Goal: Task Accomplishment & Management: Manage account settings

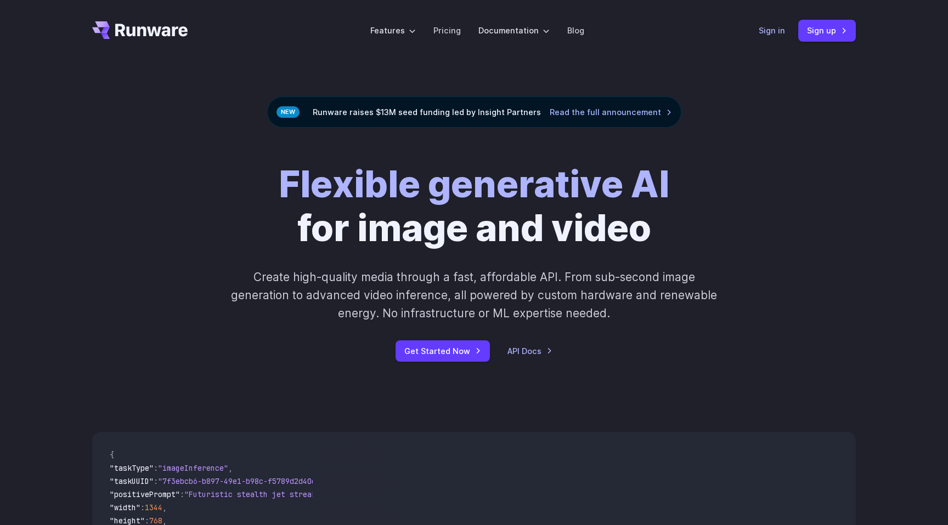
click at [780, 29] on link "Sign in" at bounding box center [771, 30] width 26 height 13
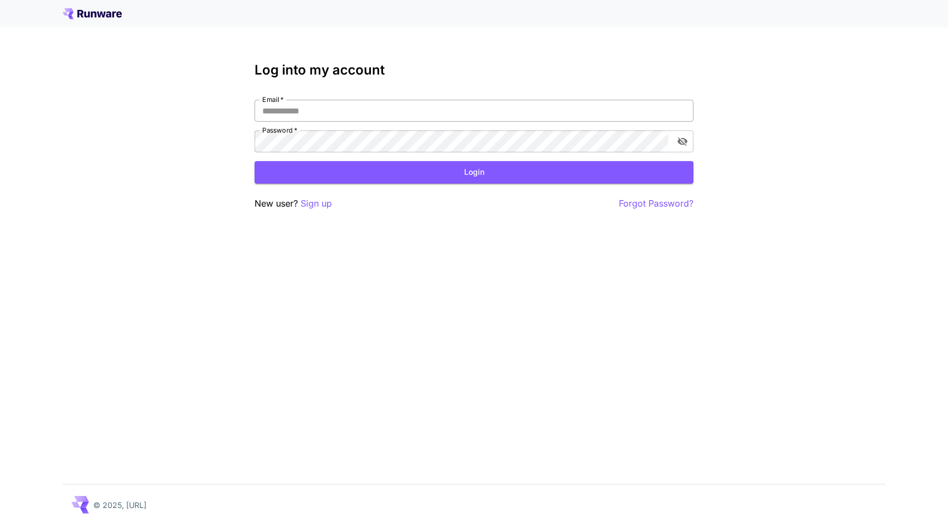
click at [382, 101] on input "Email   *" at bounding box center [473, 111] width 439 height 22
paste input "**********"
type input "**********"
click at [324, 202] on p "Sign up" at bounding box center [316, 204] width 31 height 14
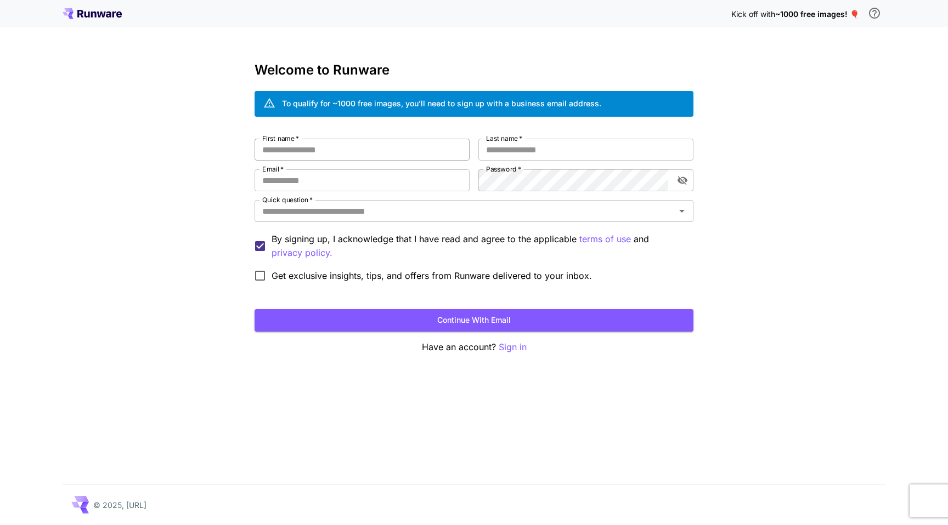
click at [315, 160] on input "First name   *" at bounding box center [361, 150] width 215 height 22
type input "*****"
type input "***"
paste input "**********"
type input "**********"
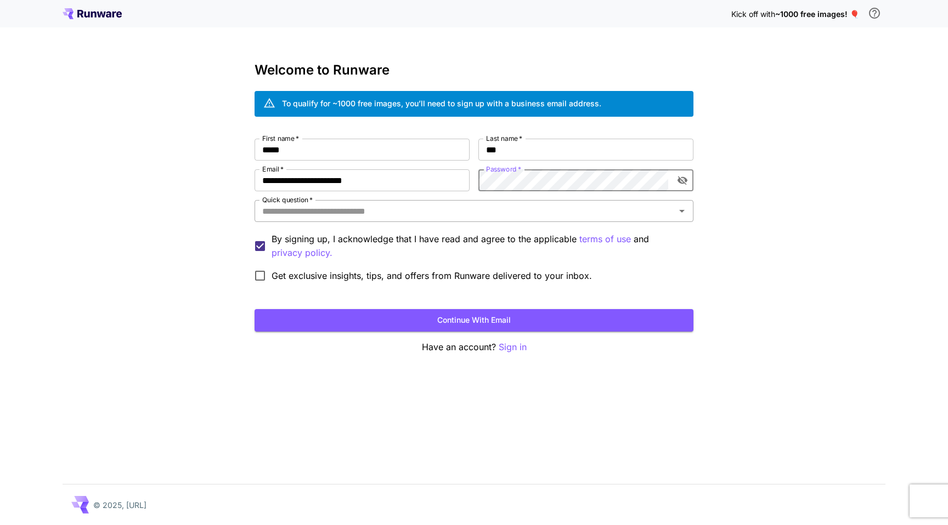
click at [443, 206] on input "Quick question   *" at bounding box center [465, 210] width 414 height 15
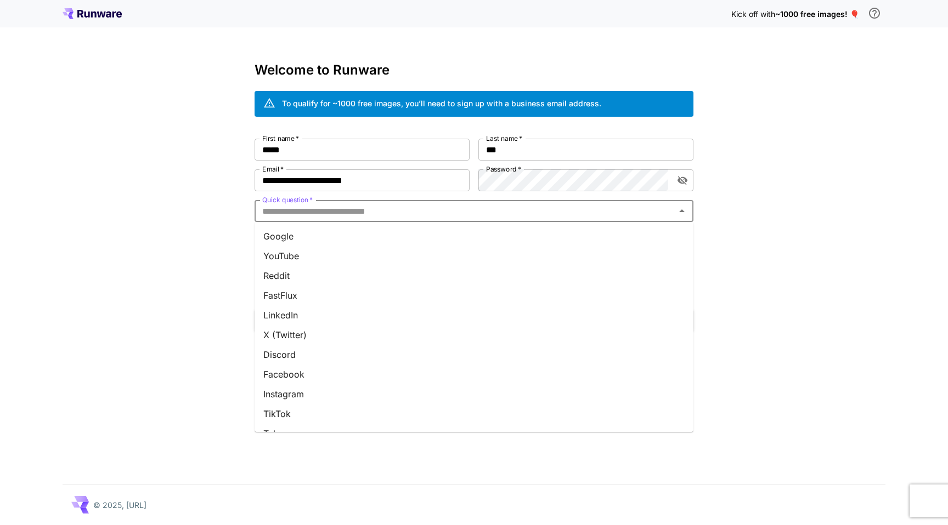
click at [294, 235] on li "Google" at bounding box center [473, 236] width 439 height 20
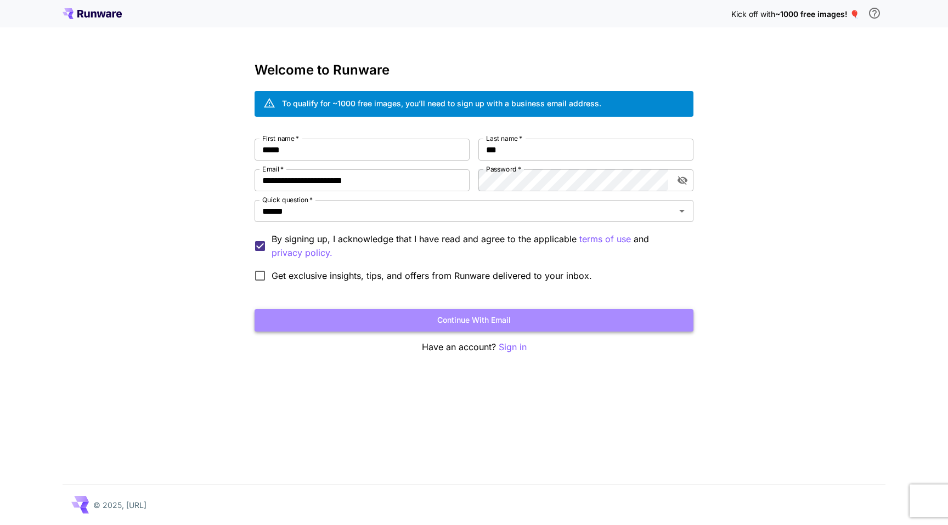
click at [445, 318] on button "Continue with email" at bounding box center [473, 320] width 439 height 22
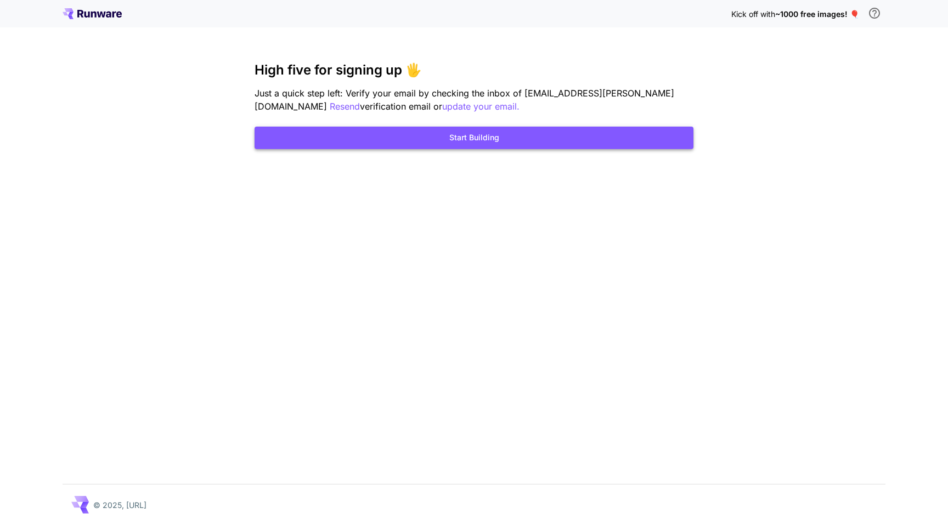
click at [449, 144] on button "Start Building" at bounding box center [473, 138] width 439 height 22
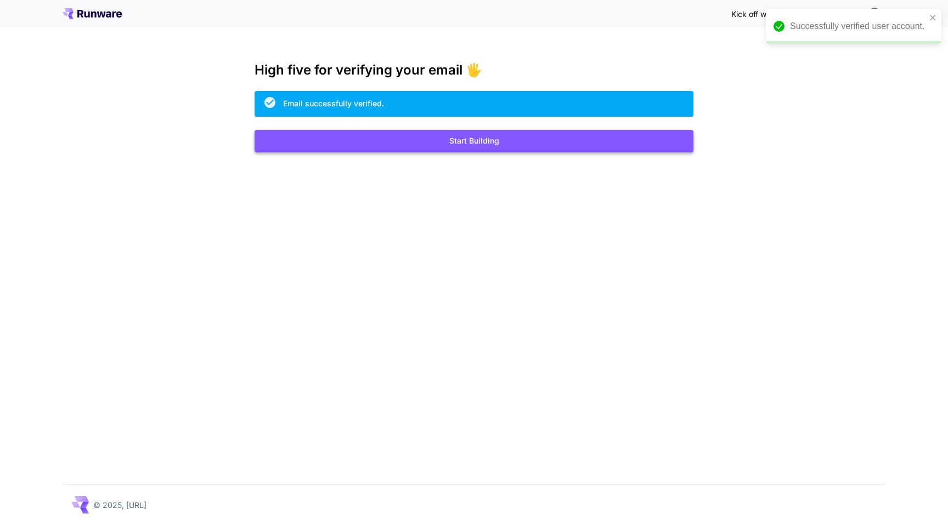
click at [466, 146] on button "Start Building" at bounding box center [473, 141] width 439 height 22
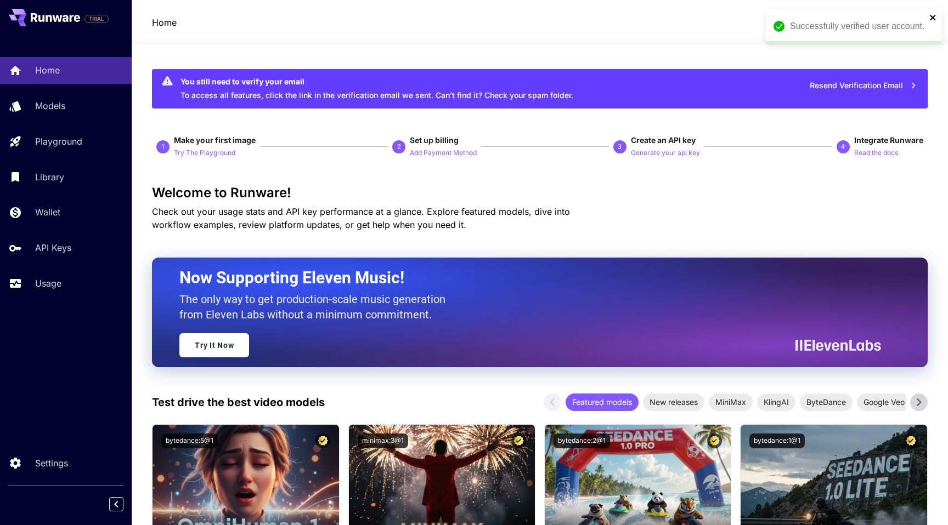
click at [936, 16] on icon "close" at bounding box center [933, 17] width 8 height 9
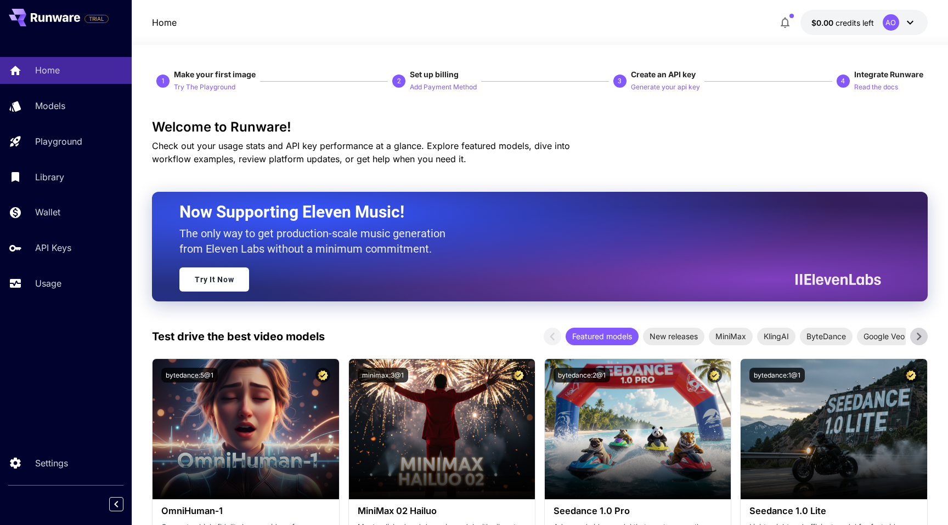
click at [850, 26] on span "credits left" at bounding box center [854, 22] width 38 height 9
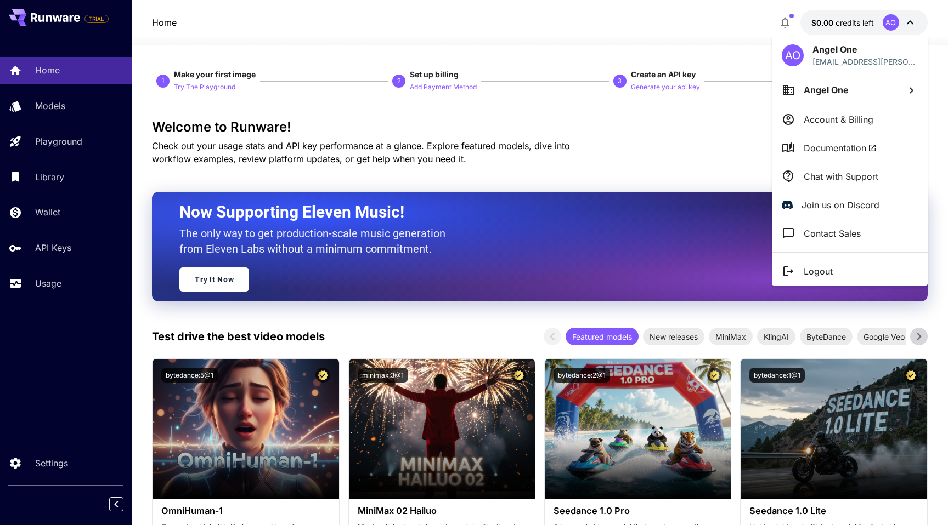
click at [834, 117] on p "Account & Billing" at bounding box center [838, 119] width 70 height 13
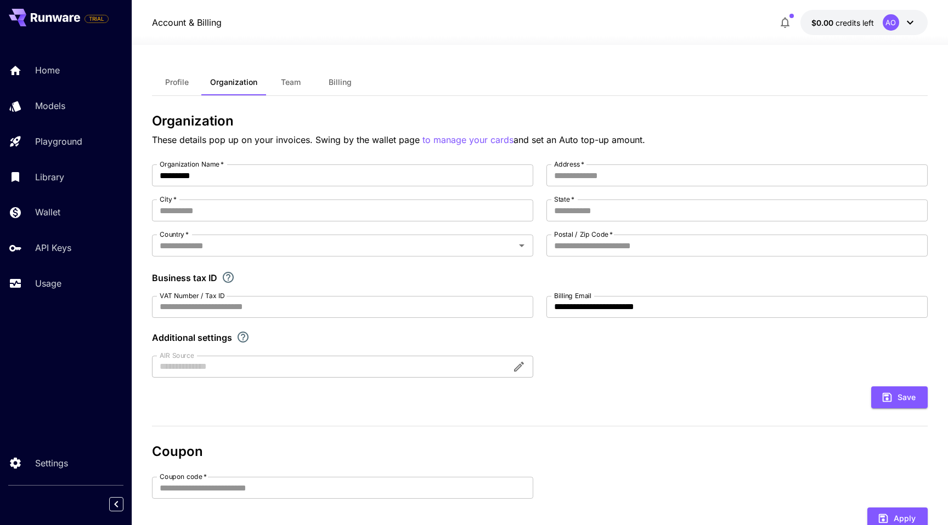
click at [183, 83] on span "Profile" at bounding box center [177, 82] width 24 height 10
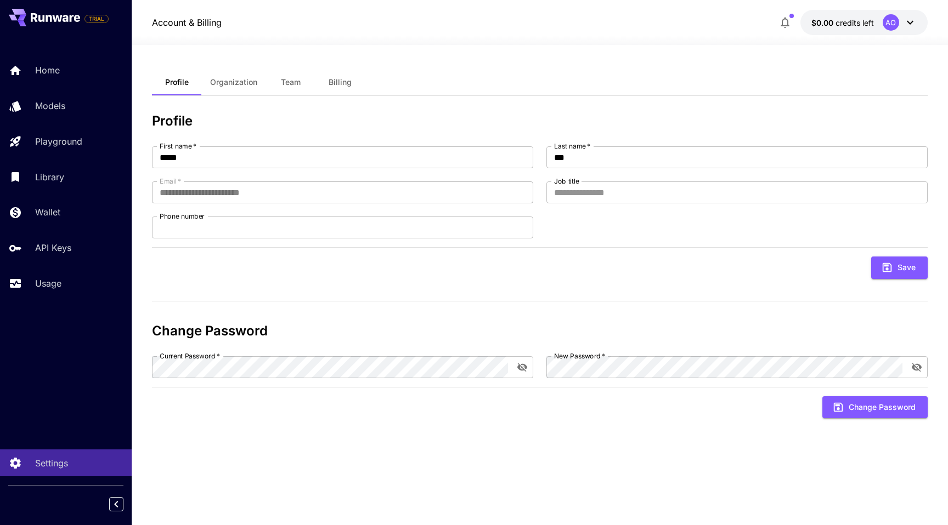
click at [81, 14] on div "TRIAL" at bounding box center [59, 18] width 100 height 18
click at [56, 15] on icon at bounding box center [55, 17] width 49 height 9
click at [52, 65] on p "Home" at bounding box center [49, 70] width 25 height 13
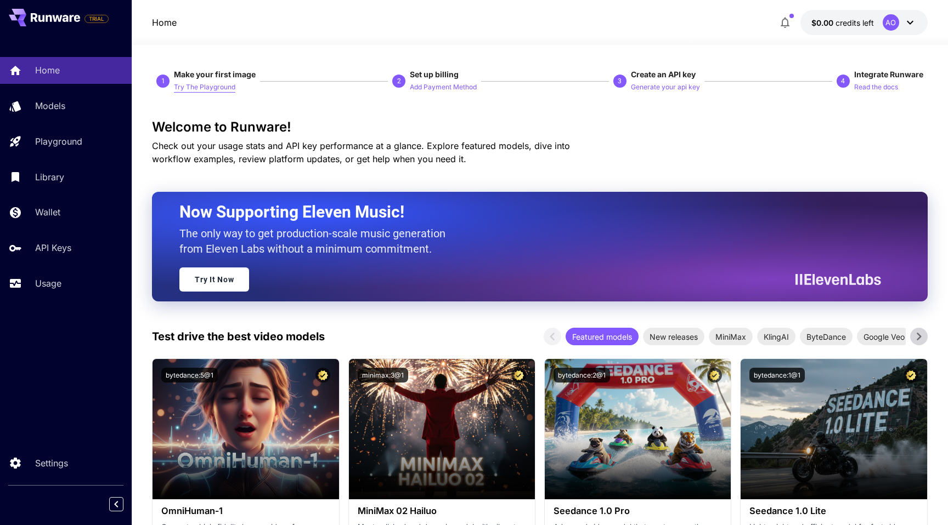
click at [212, 88] on p "Try The Playground" at bounding box center [204, 87] width 61 height 10
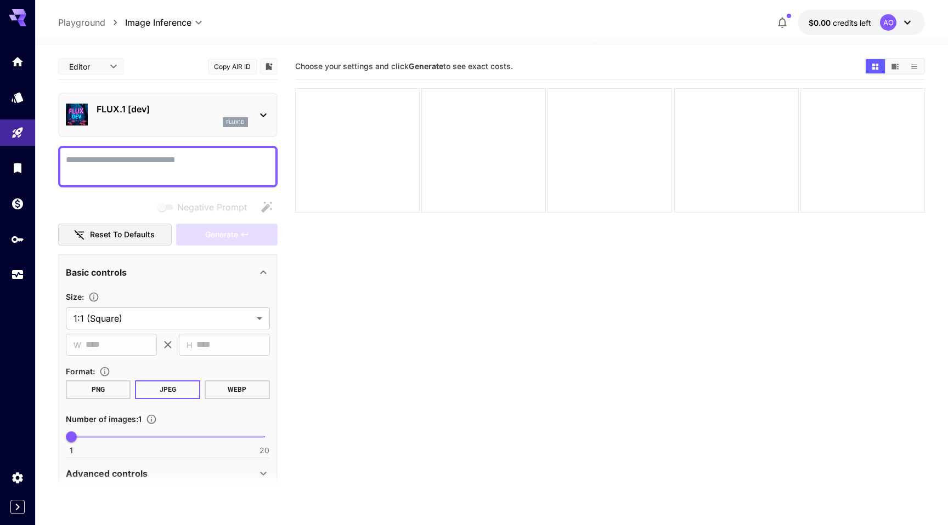
click at [76, 22] on p "Playground" at bounding box center [81, 22] width 47 height 13
click at [22, 21] on icon at bounding box center [22, 23] width 9 height 6
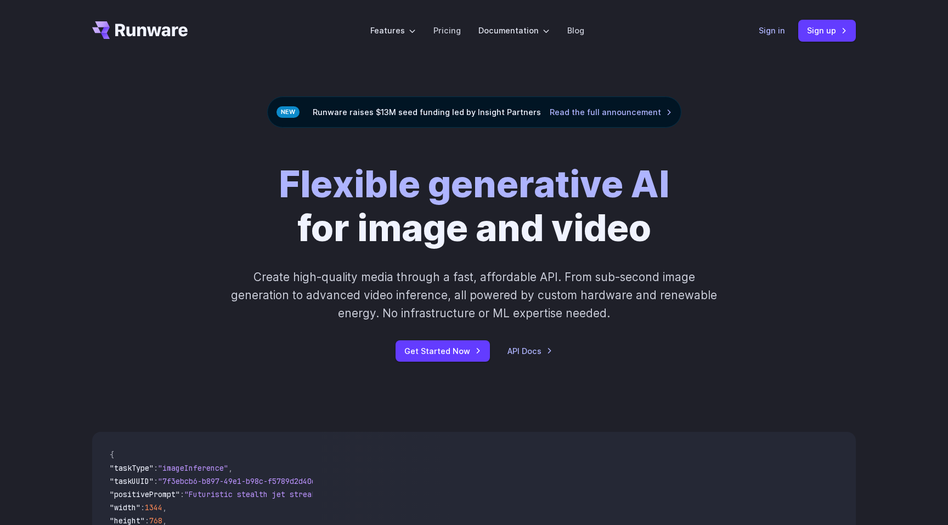
click at [764, 30] on link "Sign in" at bounding box center [771, 30] width 26 height 13
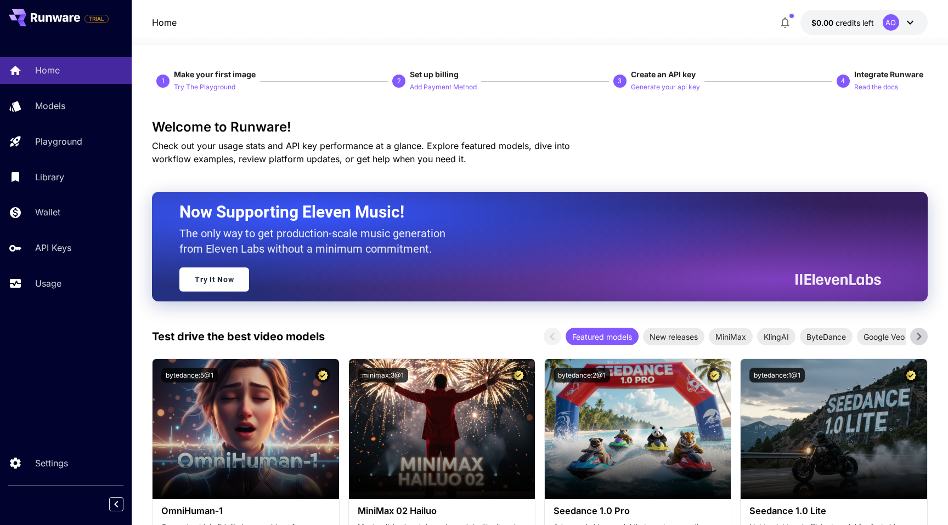
click at [915, 21] on icon at bounding box center [909, 22] width 13 height 13
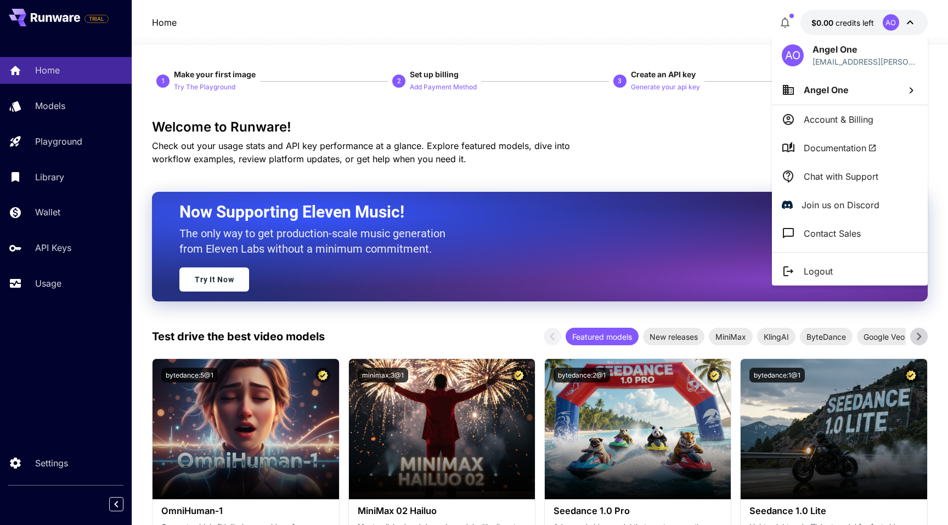
click at [841, 124] on p "Account & Billing" at bounding box center [838, 119] width 70 height 13
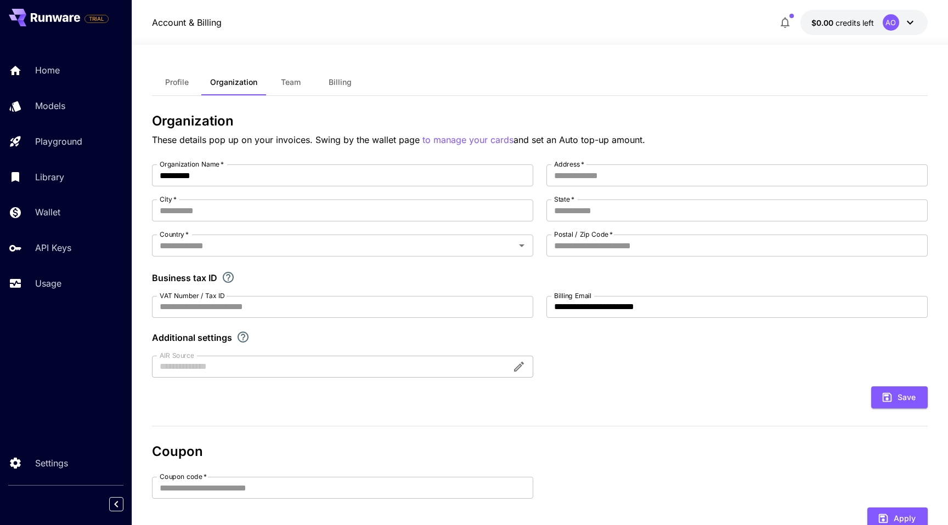
click at [298, 85] on span "Team" at bounding box center [291, 82] width 20 height 10
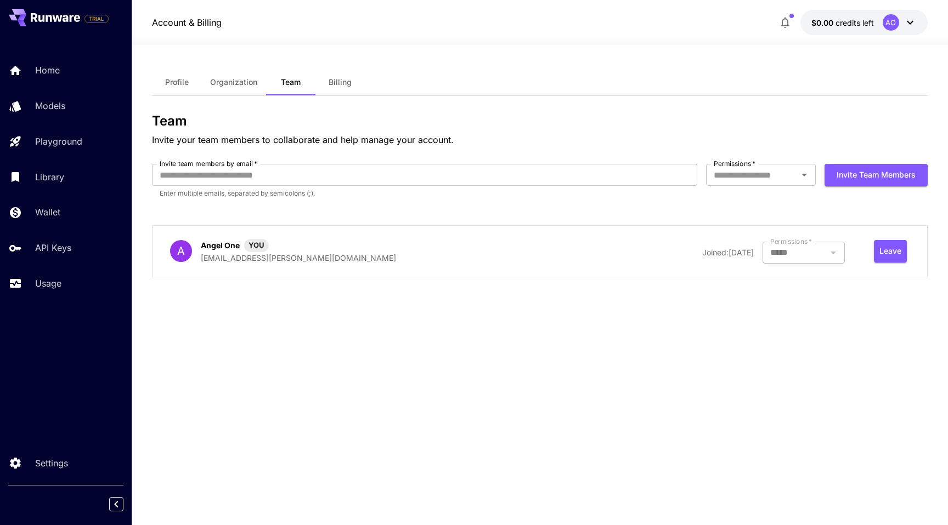
click at [349, 79] on span "Billing" at bounding box center [339, 82] width 23 height 10
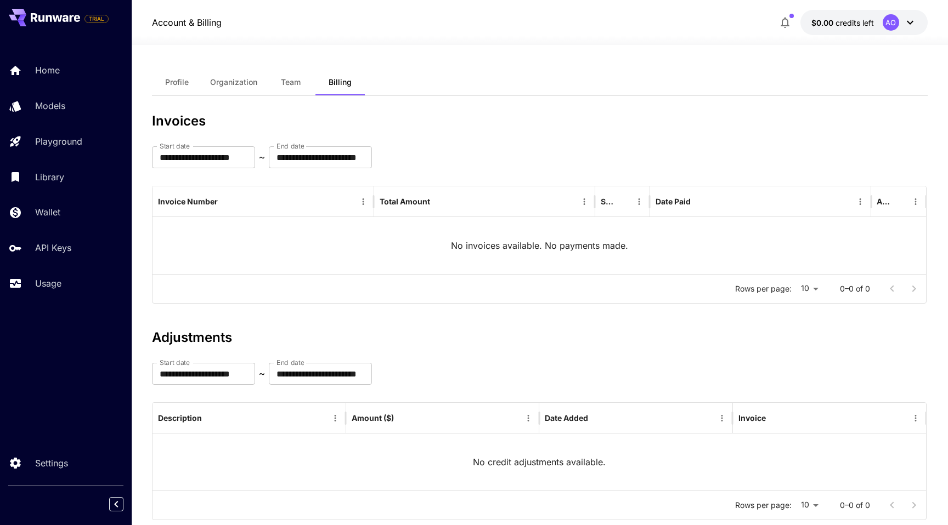
click at [299, 78] on span "Team" at bounding box center [291, 82] width 20 height 10
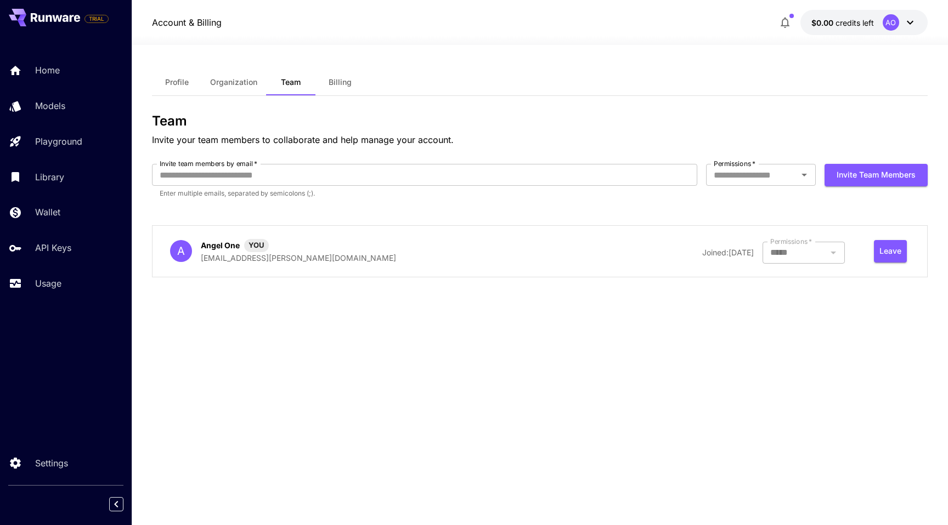
click at [196, 78] on button "Profile" at bounding box center [176, 82] width 49 height 26
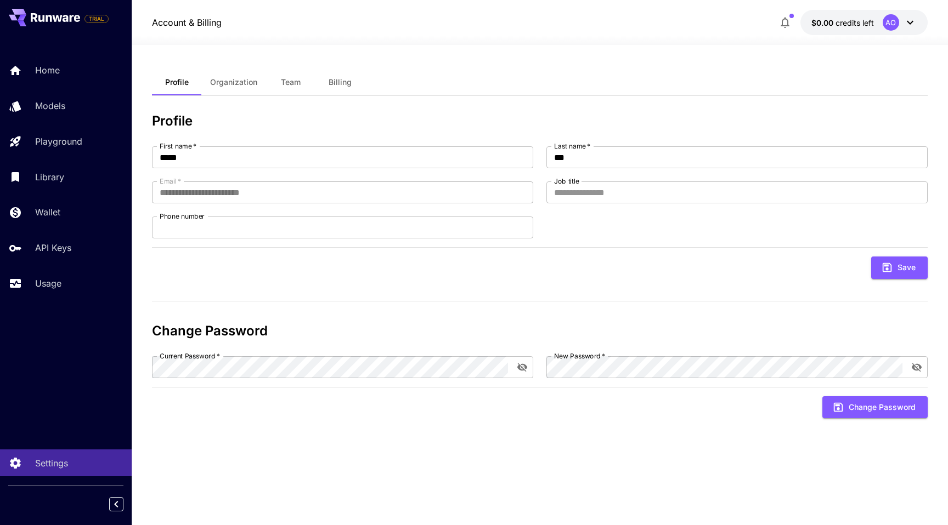
click at [235, 80] on span "Organization" at bounding box center [233, 82] width 47 height 10
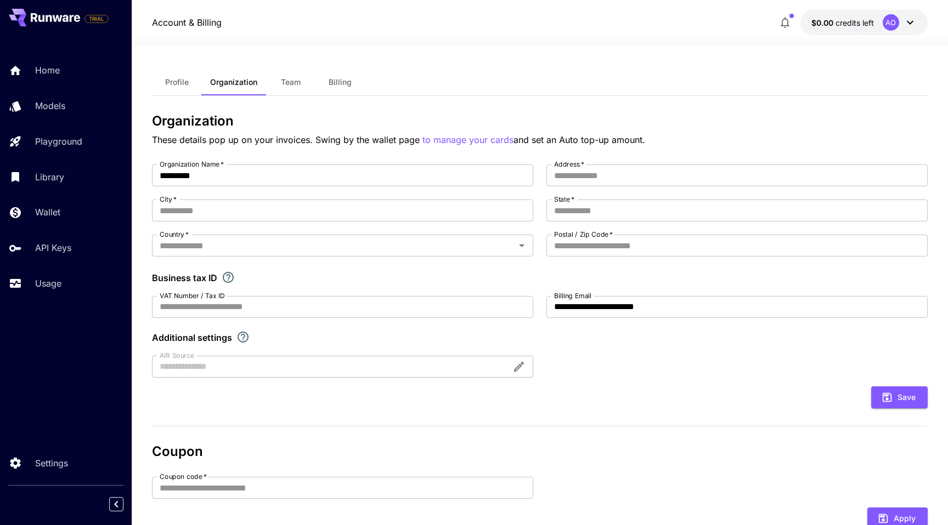
click at [292, 77] on button "Team" at bounding box center [290, 82] width 49 height 26
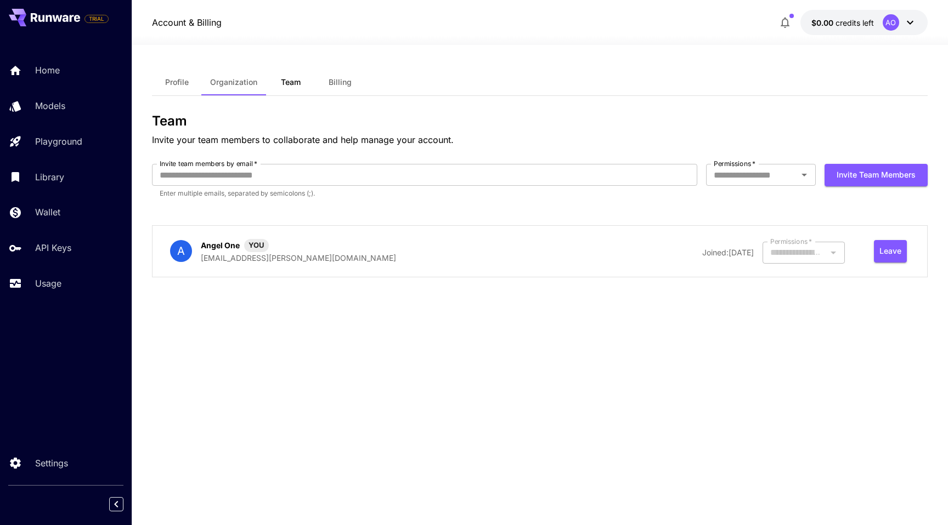
type input "*****"
click at [171, 83] on span "Profile" at bounding box center [177, 82] width 24 height 10
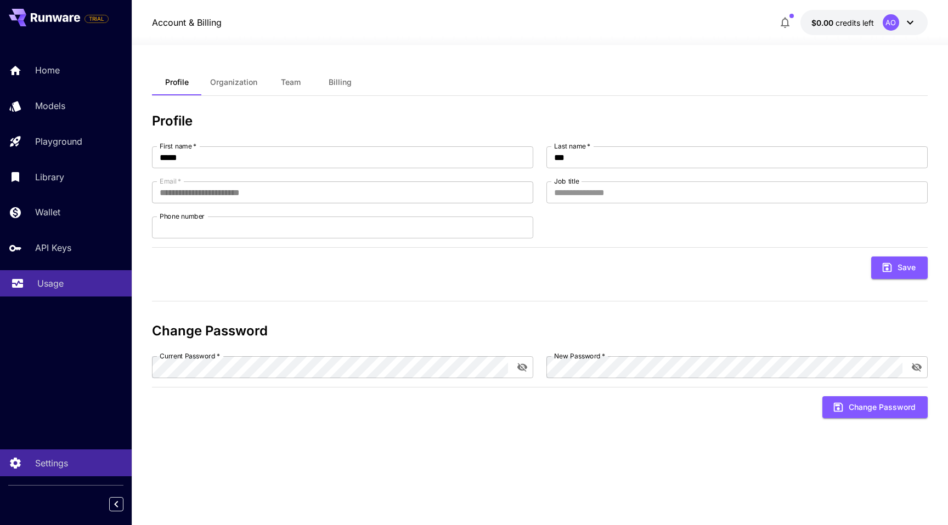
click at [53, 280] on p "Usage" at bounding box center [50, 283] width 26 height 13
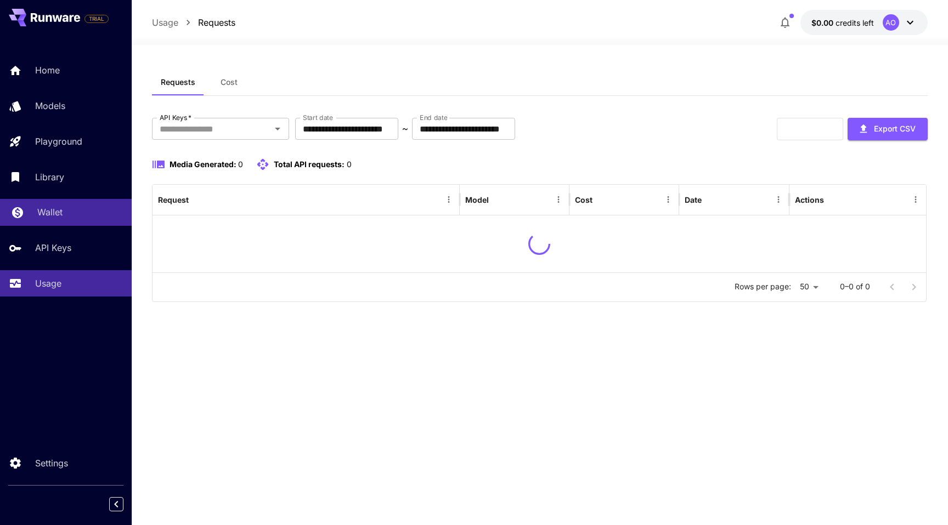
click at [49, 214] on p "Wallet" at bounding box center [49, 212] width 25 height 13
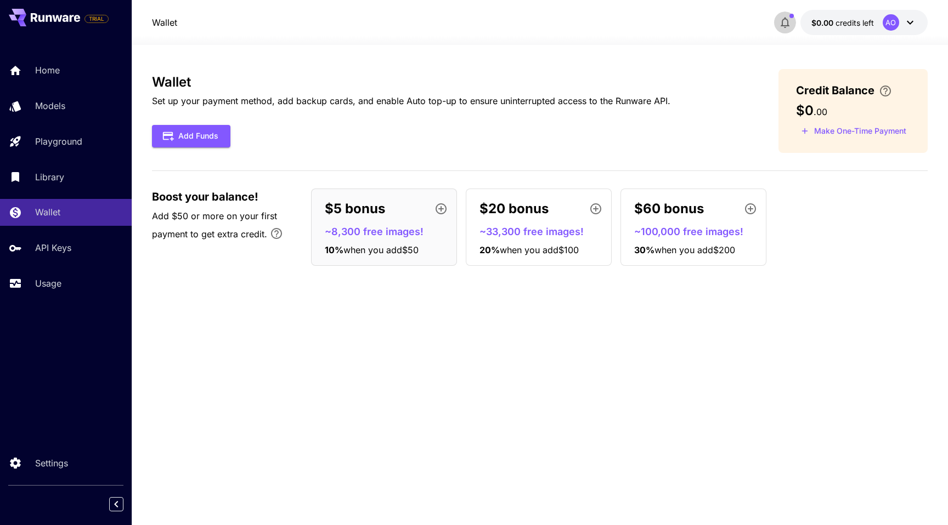
click at [784, 21] on icon "button" at bounding box center [784, 22] width 13 height 13
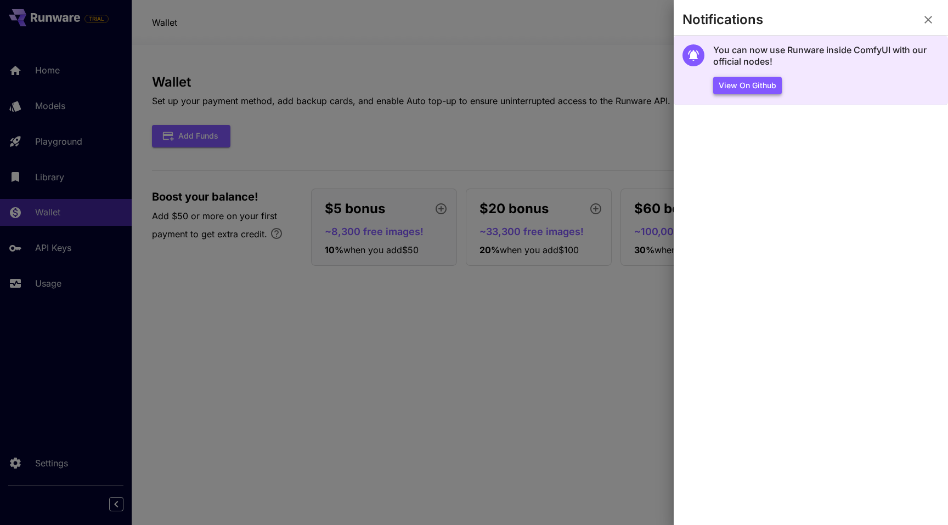
click at [756, 87] on button "View on Github" at bounding box center [747, 86] width 69 height 18
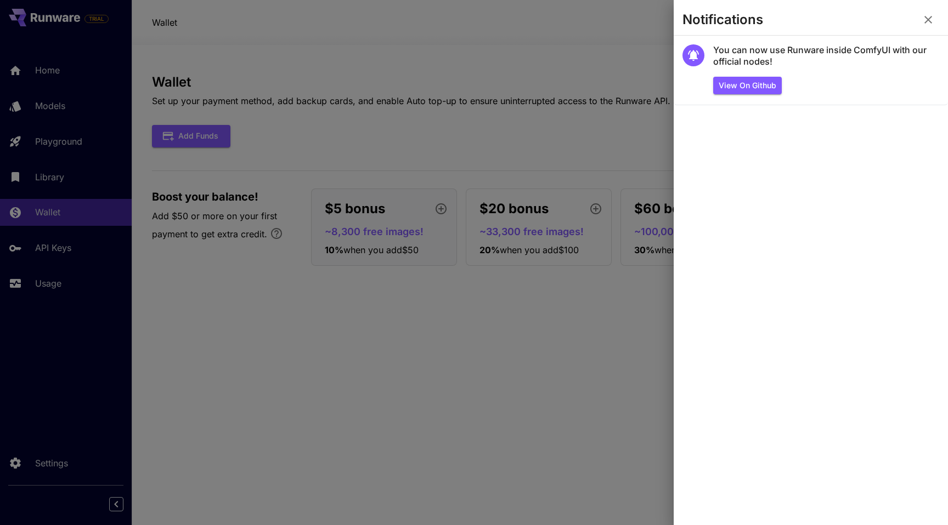
click at [625, 138] on div at bounding box center [474, 262] width 948 height 525
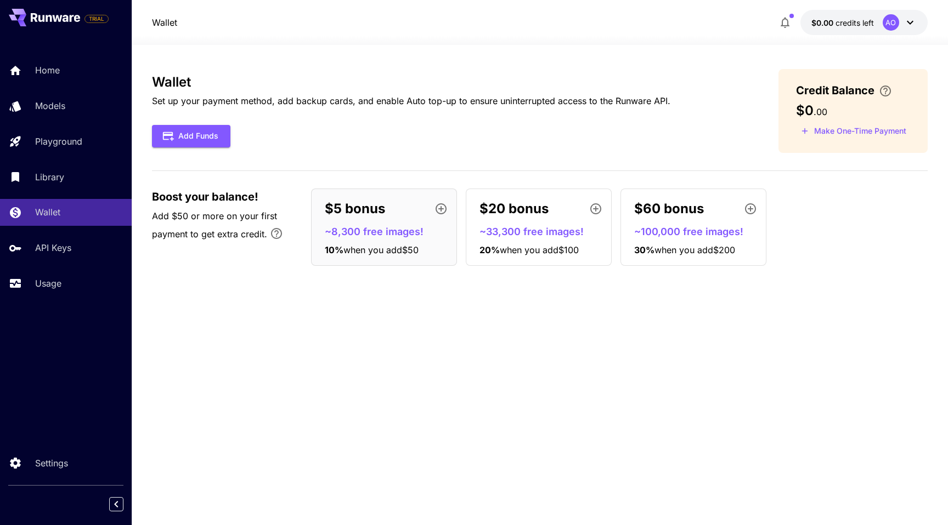
click at [782, 24] on icon "button" at bounding box center [784, 23] width 9 height 11
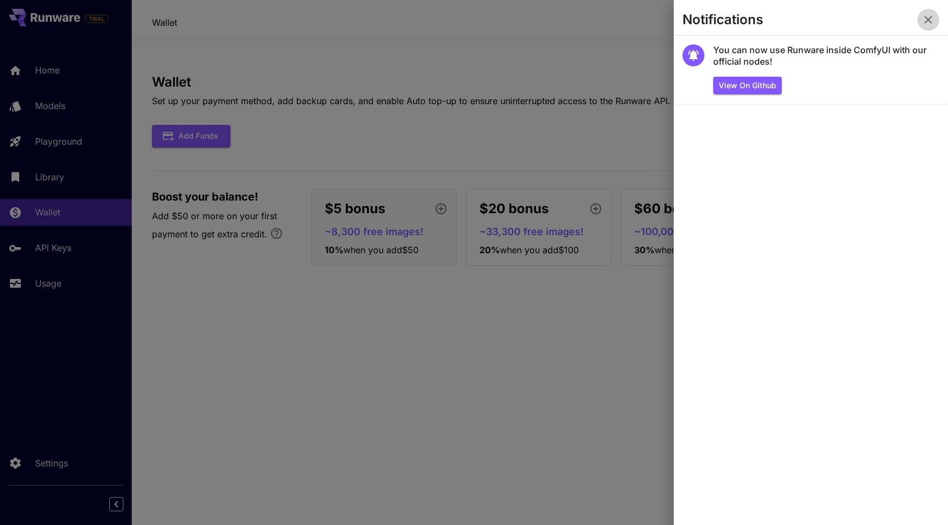
click at [926, 21] on icon "button" at bounding box center [928, 20] width 8 height 8
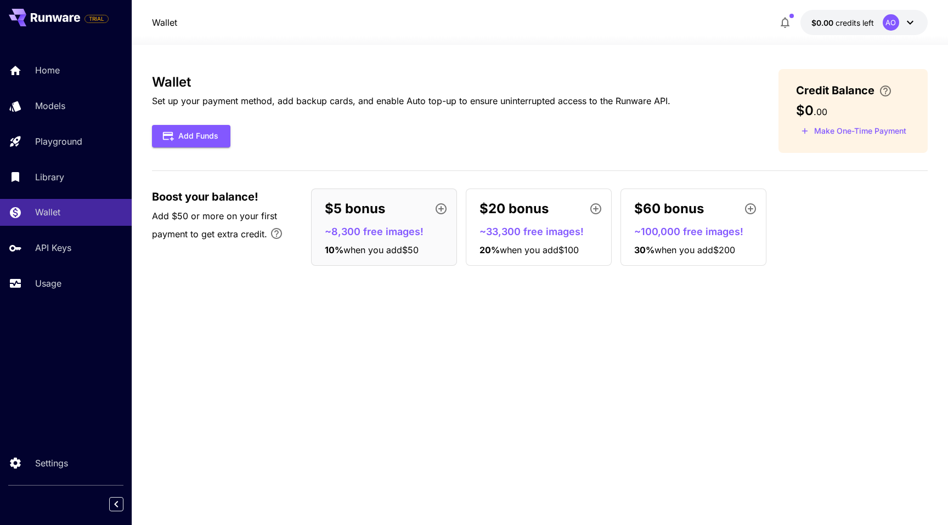
click at [913, 24] on icon at bounding box center [909, 22] width 13 height 13
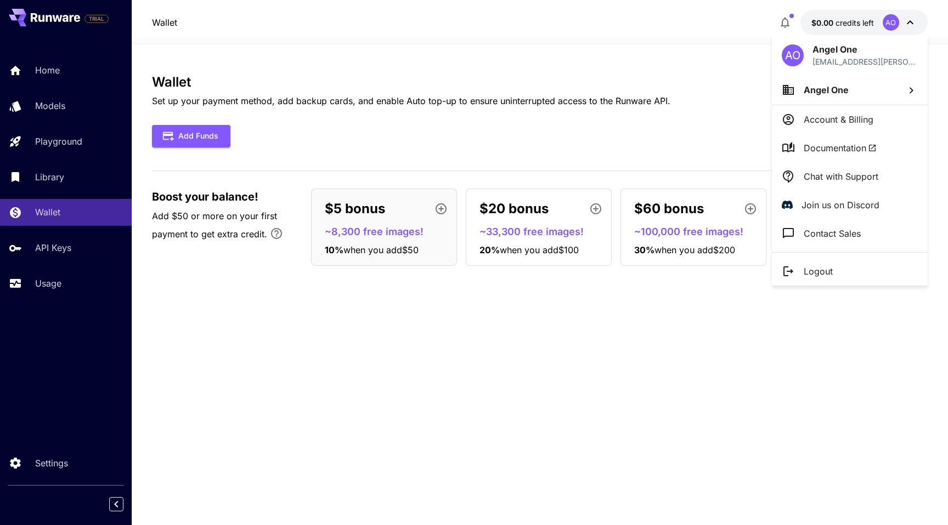
click at [828, 271] on p "Logout" at bounding box center [817, 271] width 29 height 13
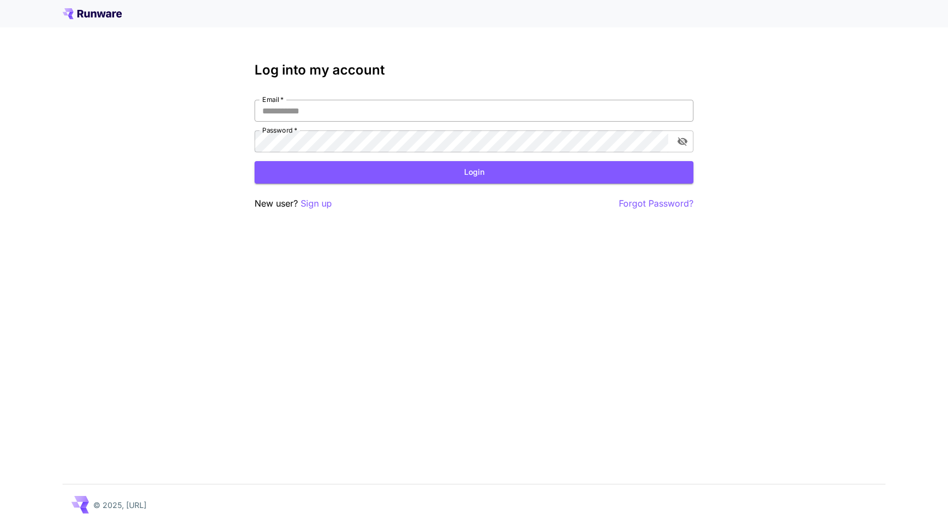
click at [406, 114] on input "Email   *" at bounding box center [473, 111] width 439 height 22
click at [393, 106] on input "Email   *" at bounding box center [473, 111] width 439 height 22
paste input "**********"
type input "**********"
click at [433, 155] on form "**********" at bounding box center [473, 142] width 439 height 84
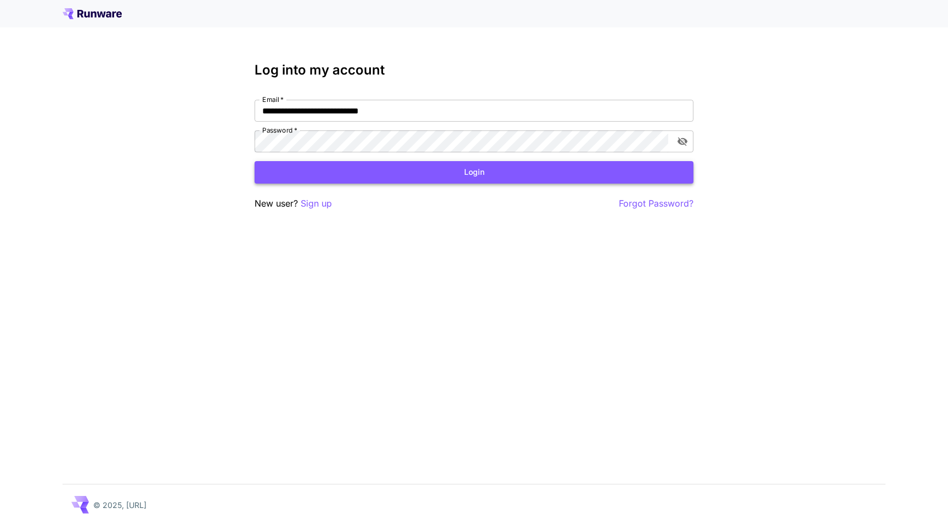
click at [433, 170] on button "Login" at bounding box center [473, 172] width 439 height 22
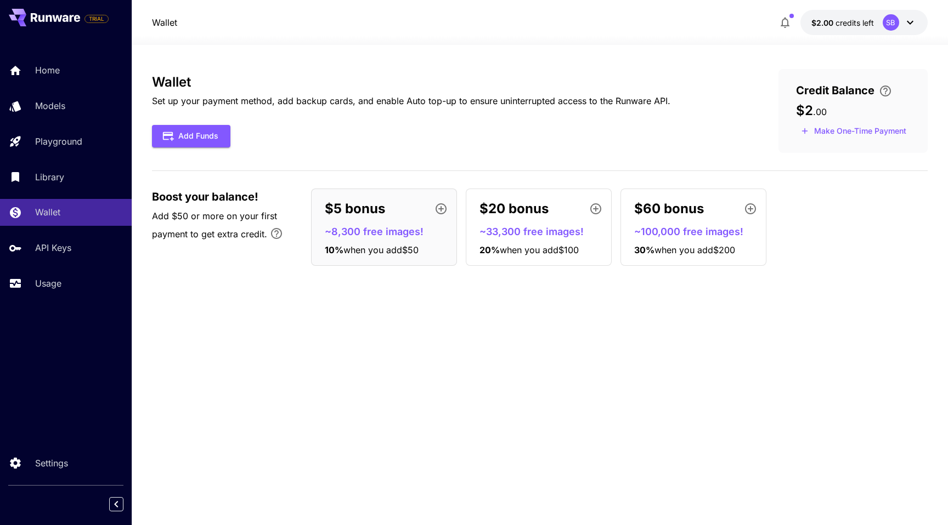
click at [882, 20] on div "SB" at bounding box center [890, 22] width 16 height 16
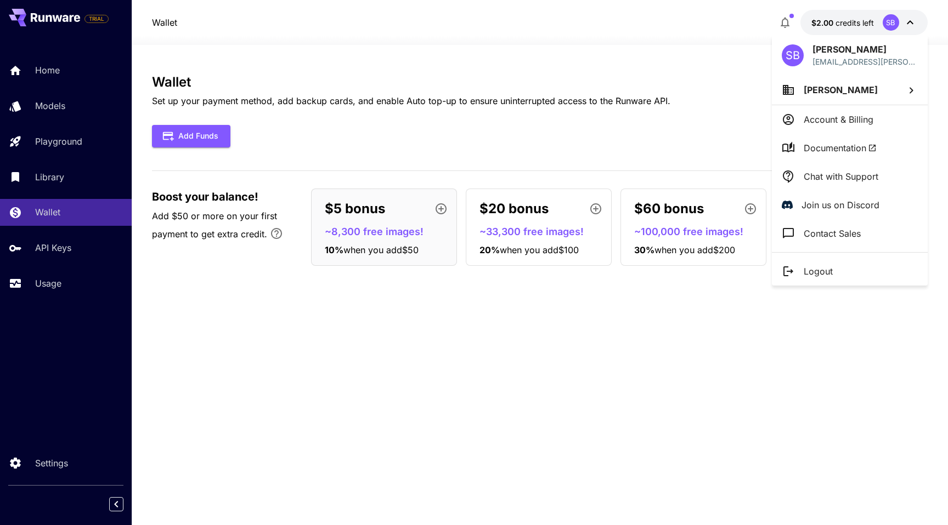
click at [842, 118] on p "Account & Billing" at bounding box center [838, 119] width 70 height 13
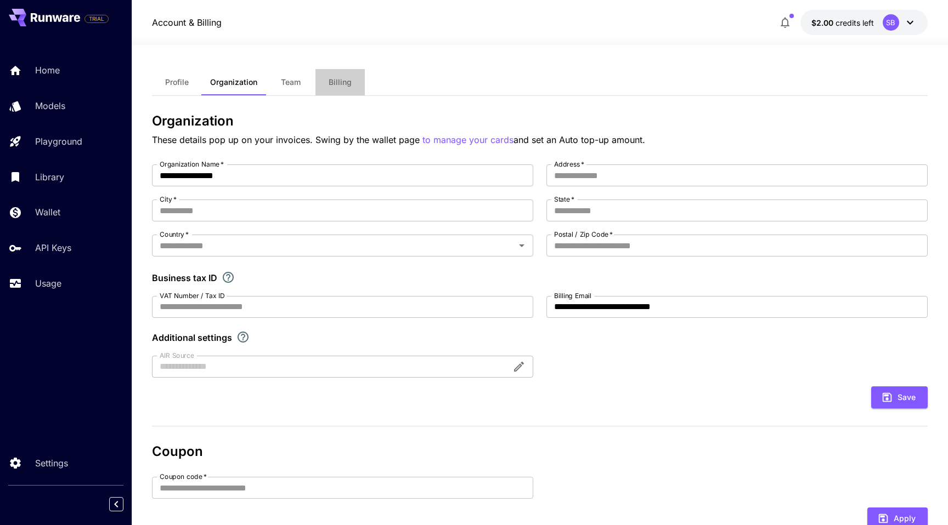
click at [333, 92] on button "Billing" at bounding box center [339, 82] width 49 height 26
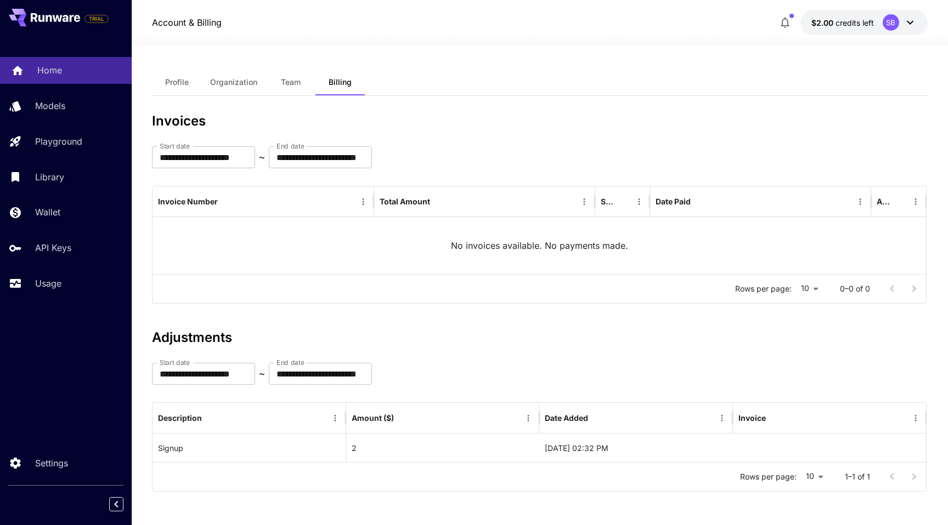
click at [47, 64] on p "Home" at bounding box center [49, 70] width 25 height 13
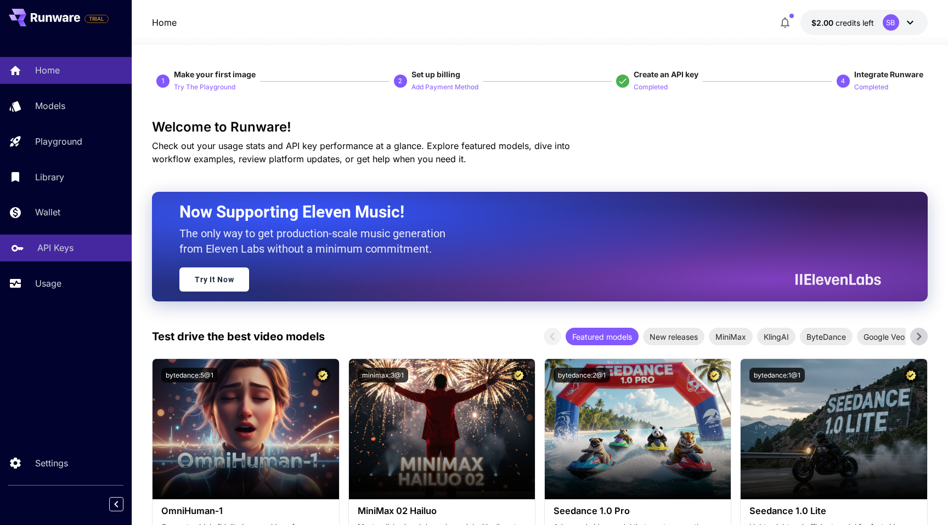
click at [58, 252] on p "API Keys" at bounding box center [55, 247] width 36 height 13
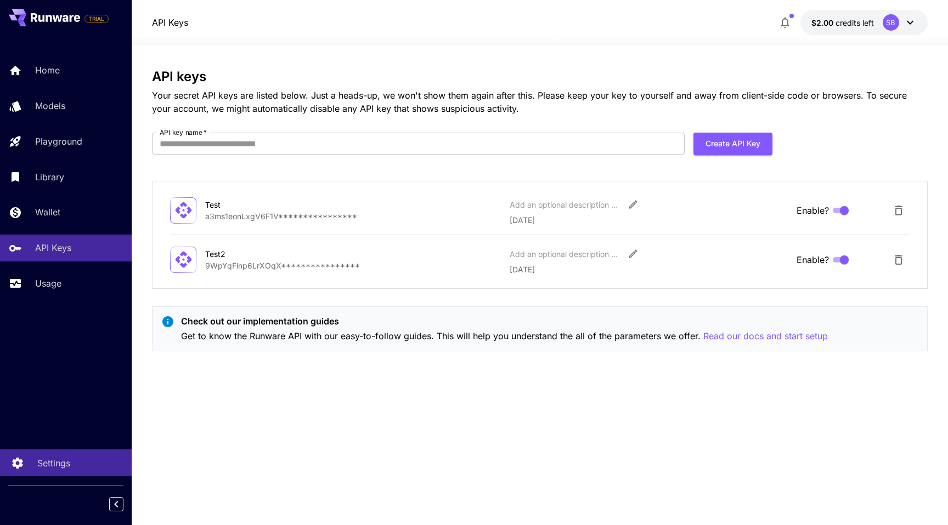
click at [37, 457] on p "Settings" at bounding box center [53, 463] width 33 height 13
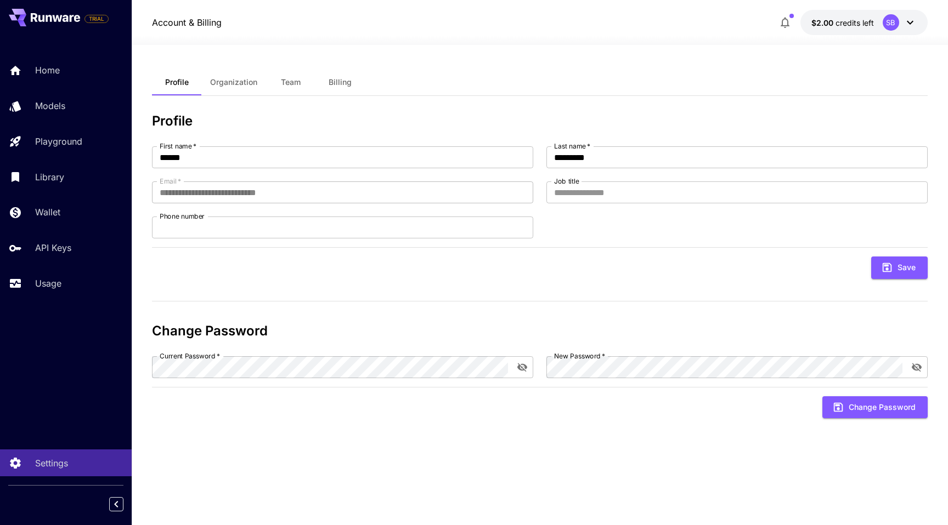
click at [291, 85] on span "Team" at bounding box center [291, 82] width 20 height 10
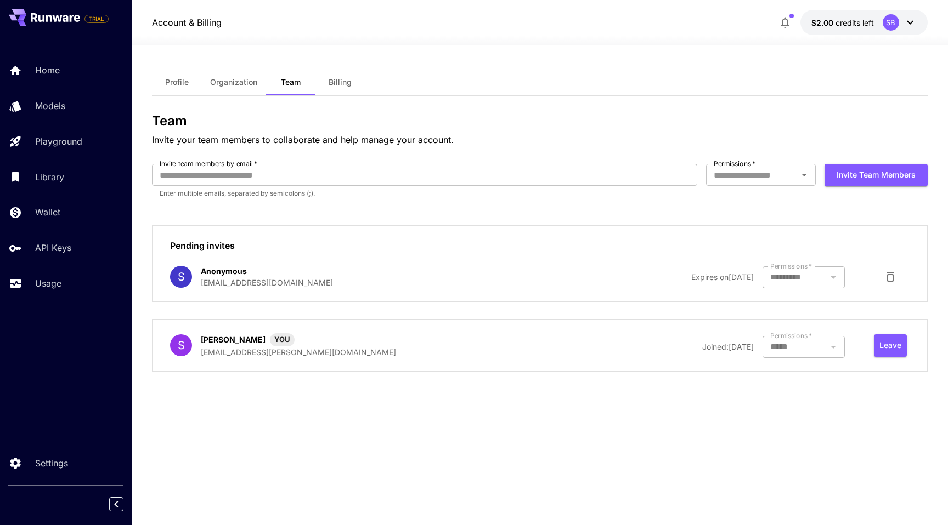
click at [892, 270] on icon "button" at bounding box center [889, 276] width 13 height 13
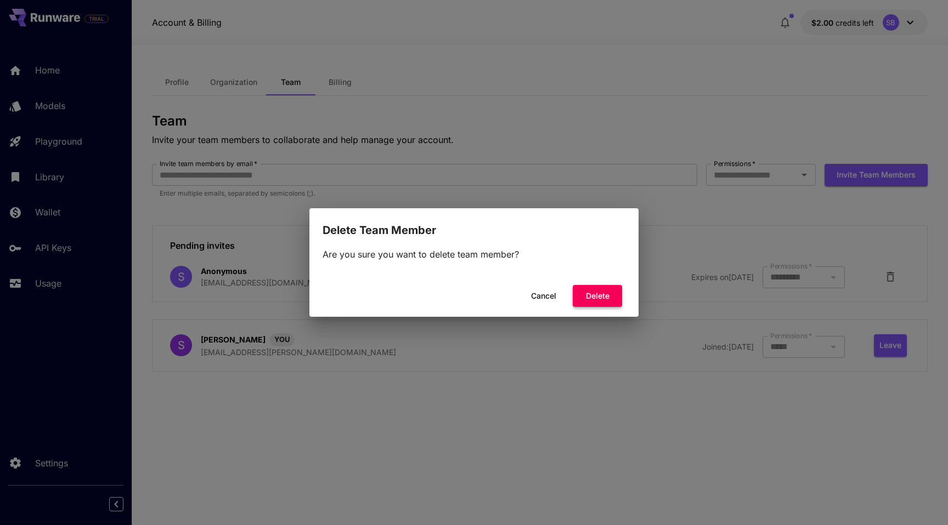
click at [601, 296] on button "Delete" at bounding box center [597, 296] width 49 height 22
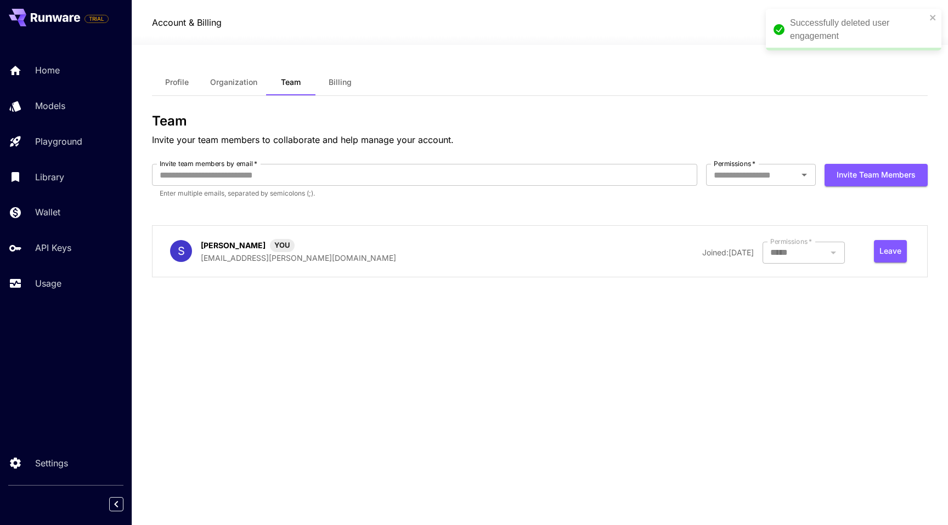
click at [815, 263] on div at bounding box center [803, 253] width 82 height 22
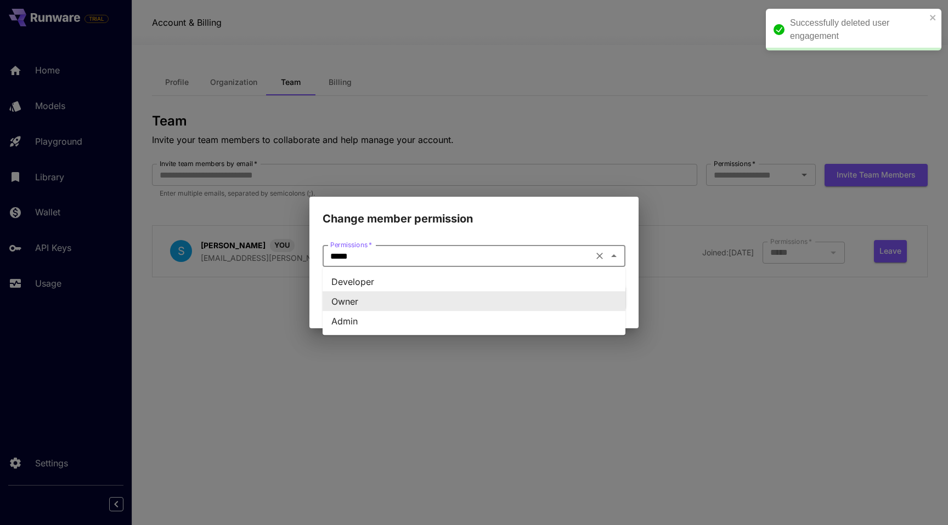
click at [507, 259] on input "*****" at bounding box center [458, 255] width 264 height 15
click at [414, 358] on div "Change member permission Permissions   * ***** Permissions   * Cancel Save" at bounding box center [474, 262] width 948 height 525
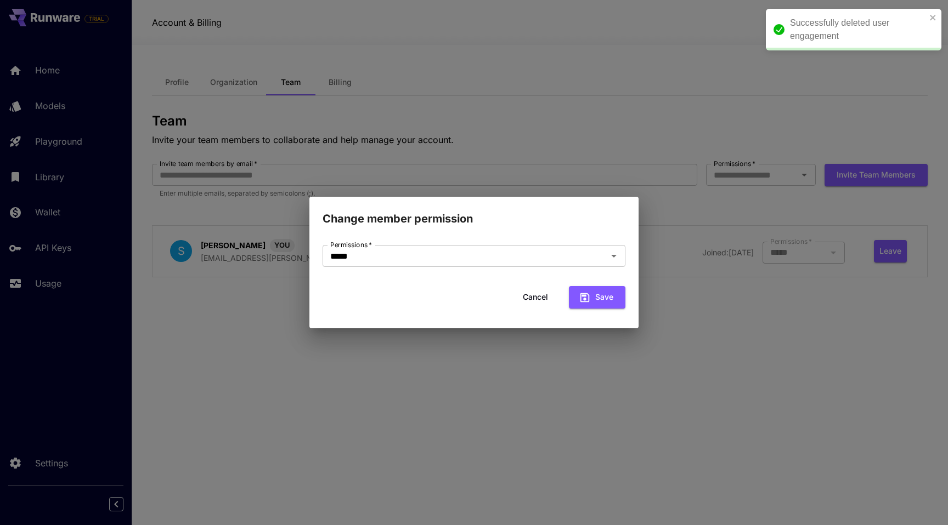
click at [525, 294] on button "Cancel" at bounding box center [535, 297] width 49 height 22
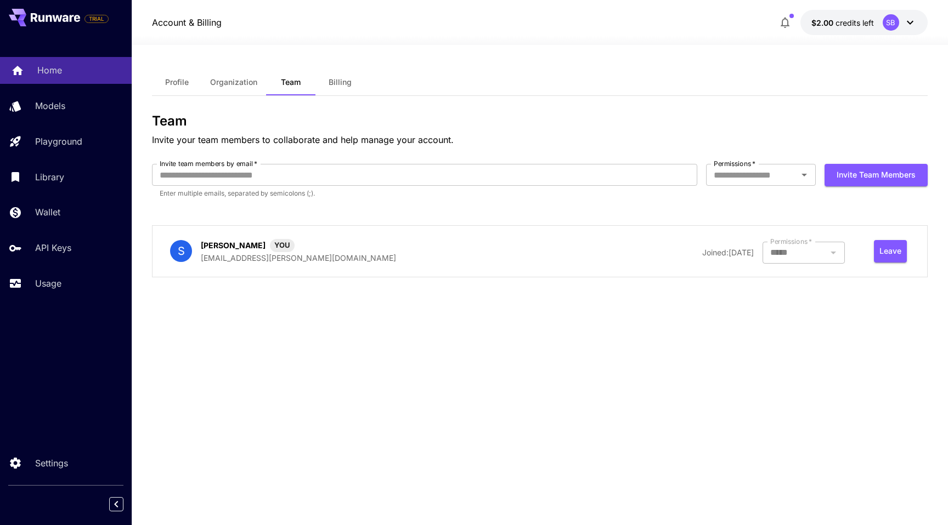
click at [90, 71] on div "Home" at bounding box center [80, 70] width 86 height 13
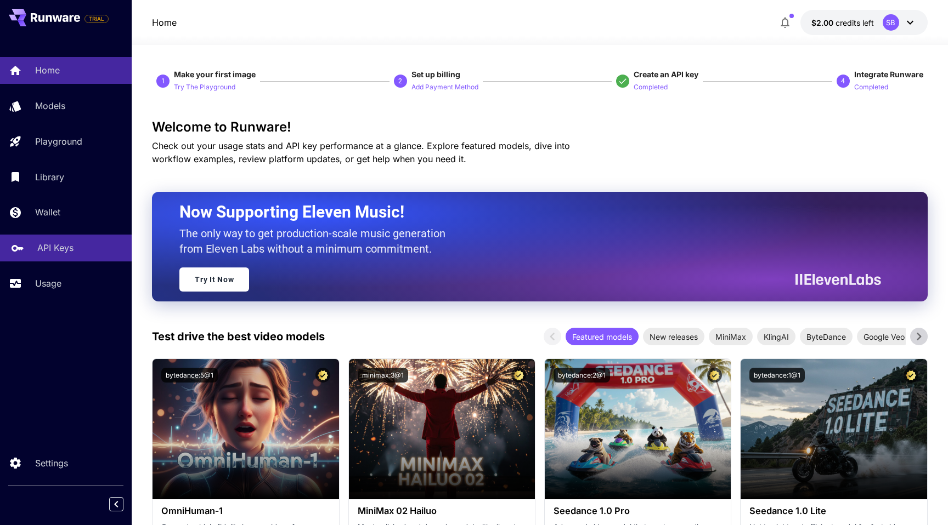
click at [58, 243] on p "API Keys" at bounding box center [55, 247] width 36 height 13
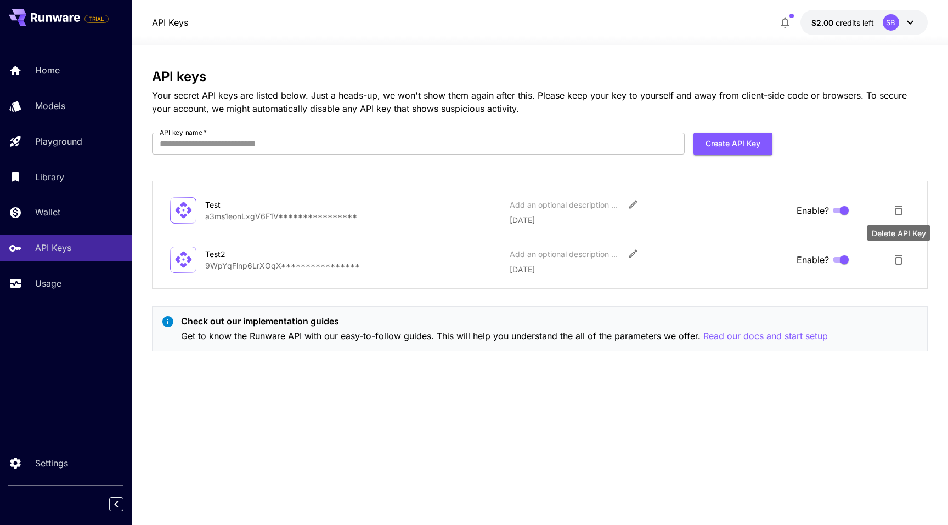
click at [899, 259] on icon "Delete API Key" at bounding box center [898, 259] width 13 height 13
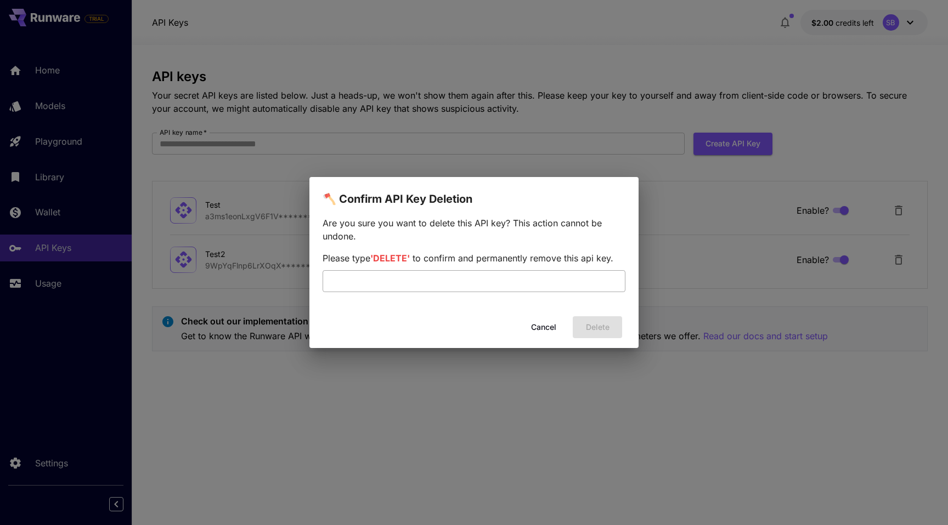
click at [570, 276] on input "text" at bounding box center [473, 281] width 303 height 22
type input "******"
click at [590, 329] on button "Delete" at bounding box center [597, 327] width 49 height 22
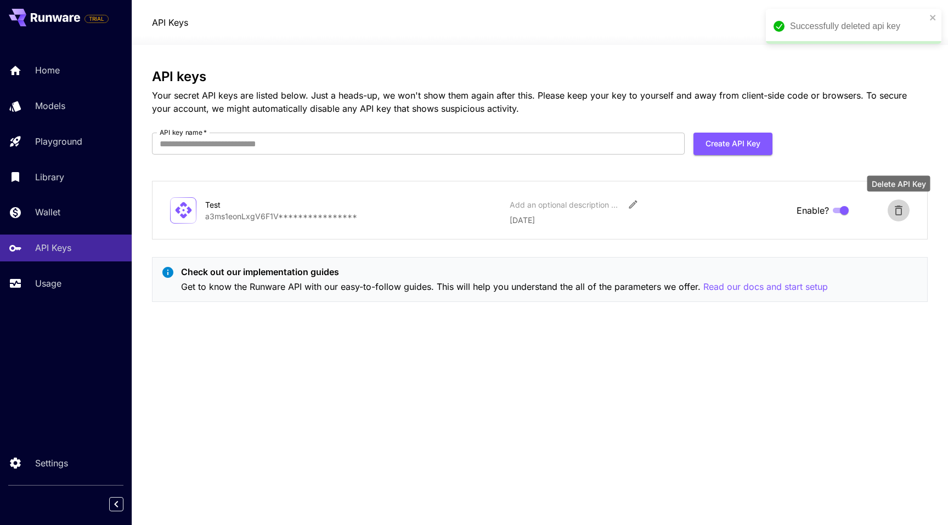
click at [899, 205] on icon "Delete API Key" at bounding box center [898, 210] width 13 height 13
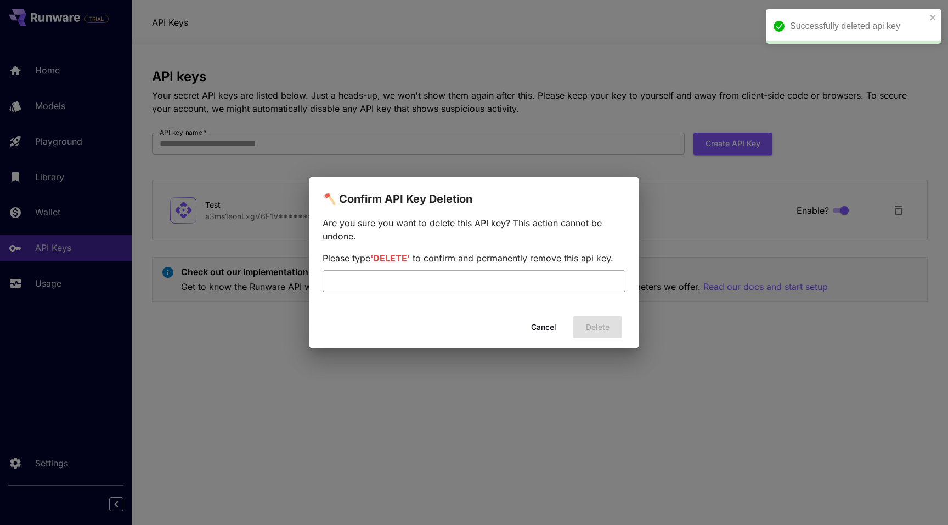
click at [586, 277] on input "text" at bounding box center [473, 281] width 303 height 22
paste input "******"
type input "******"
click at [585, 333] on button "Delete" at bounding box center [597, 327] width 49 height 22
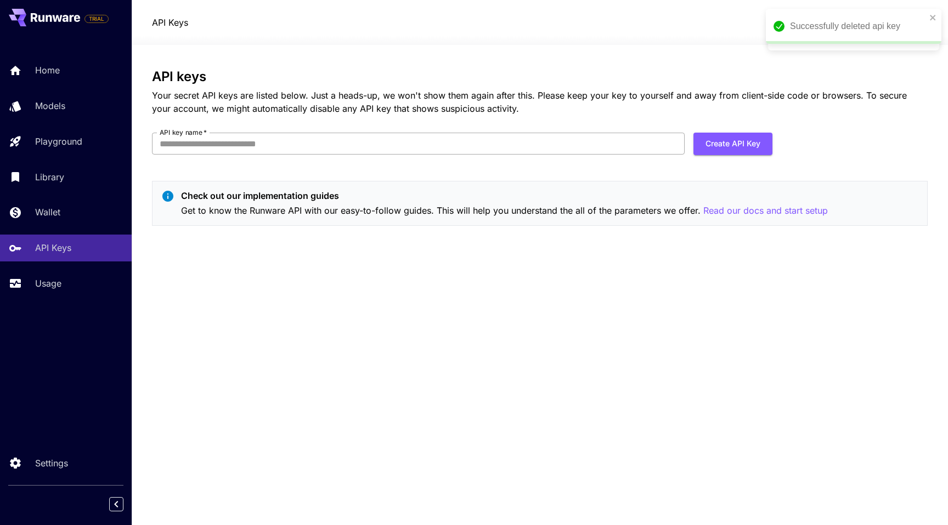
click at [571, 150] on input "API key name   *" at bounding box center [418, 144] width 533 height 22
type input "****"
click at [752, 141] on button "Create API Key" at bounding box center [732, 144] width 79 height 22
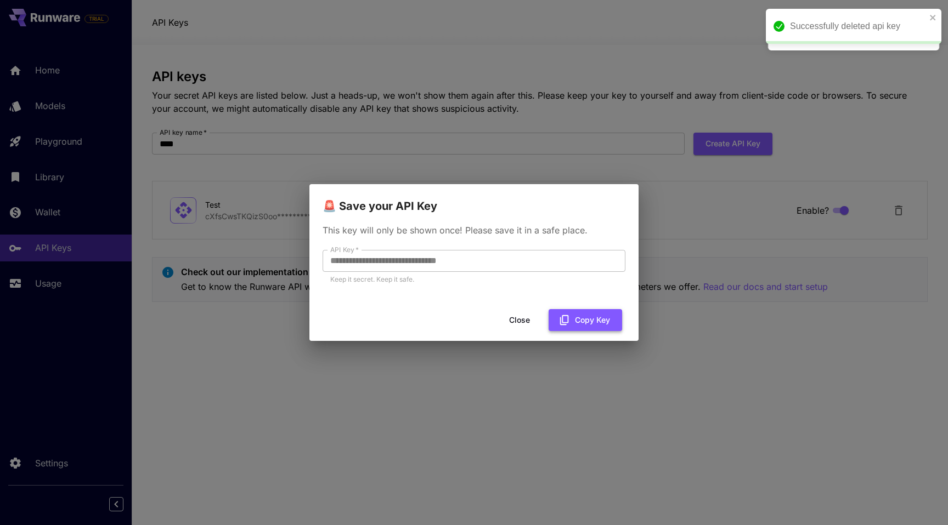
click at [563, 322] on icon "button" at bounding box center [564, 320] width 9 height 10
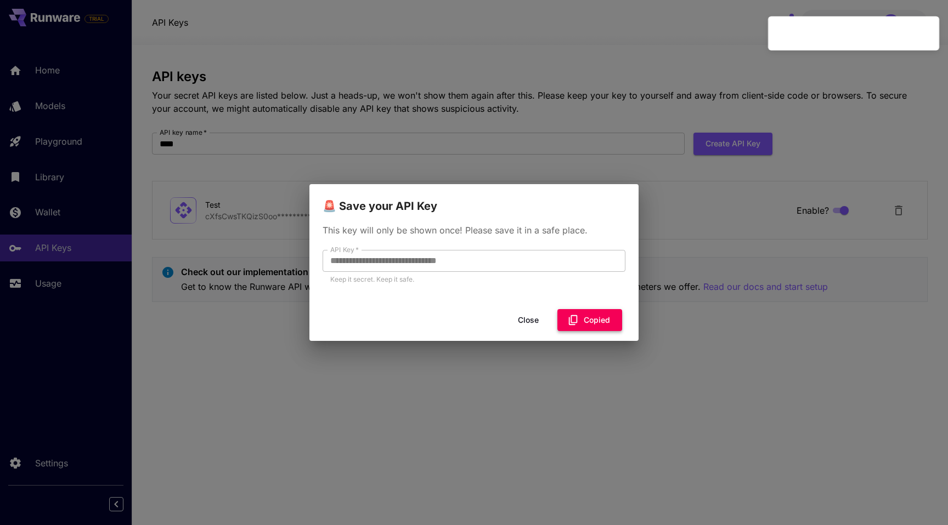
click at [563, 322] on button "Copied" at bounding box center [589, 320] width 65 height 22
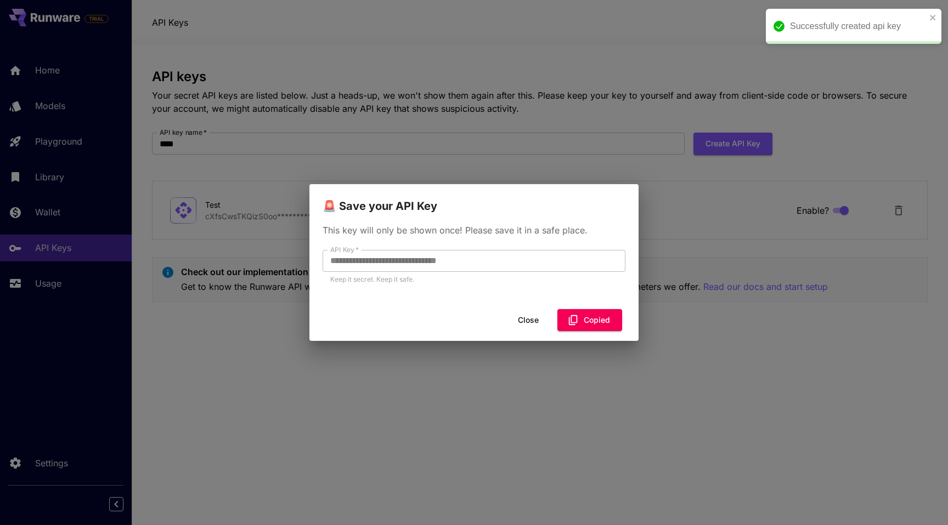
click at [529, 320] on button "Close" at bounding box center [527, 320] width 49 height 22
